Goal: Information Seeking & Learning: Find specific fact

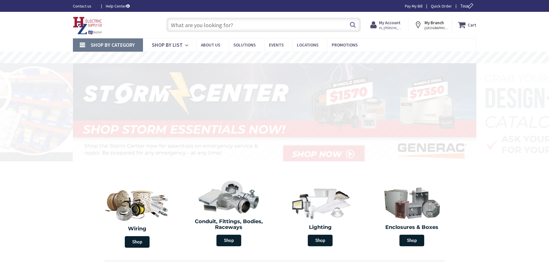
click at [201, 27] on input "text" at bounding box center [263, 25] width 195 height 14
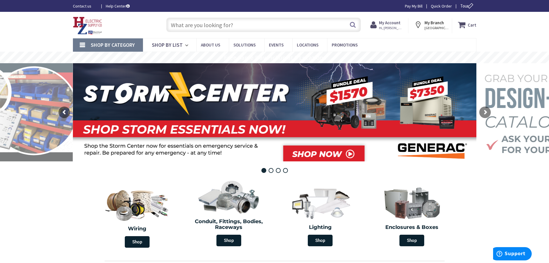
paste input "U3791N-RXL-200-BL"
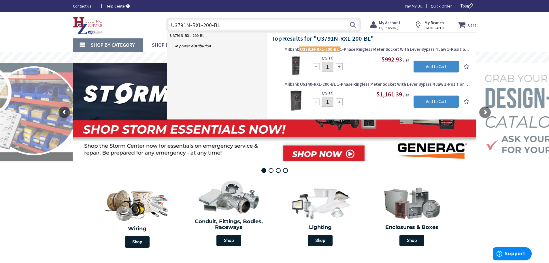
drag, startPoint x: 225, startPoint y: 25, endPoint x: -55, endPoint y: 24, distance: 280.5
paste input "LEV LS820-BLD 200A METER MAIN"
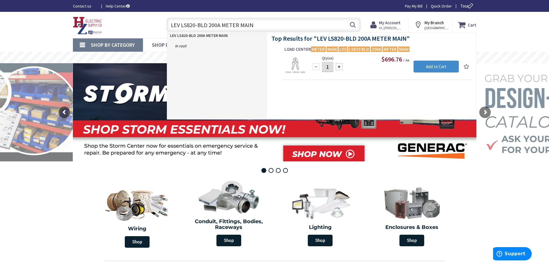
click at [260, 27] on input "LEV LS820-BLD 200A METER MAIN" at bounding box center [263, 25] width 195 height 14
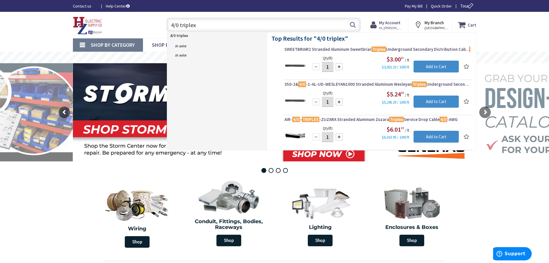
type input "4/0 triplex"
